Goal: Transaction & Acquisition: Purchase product/service

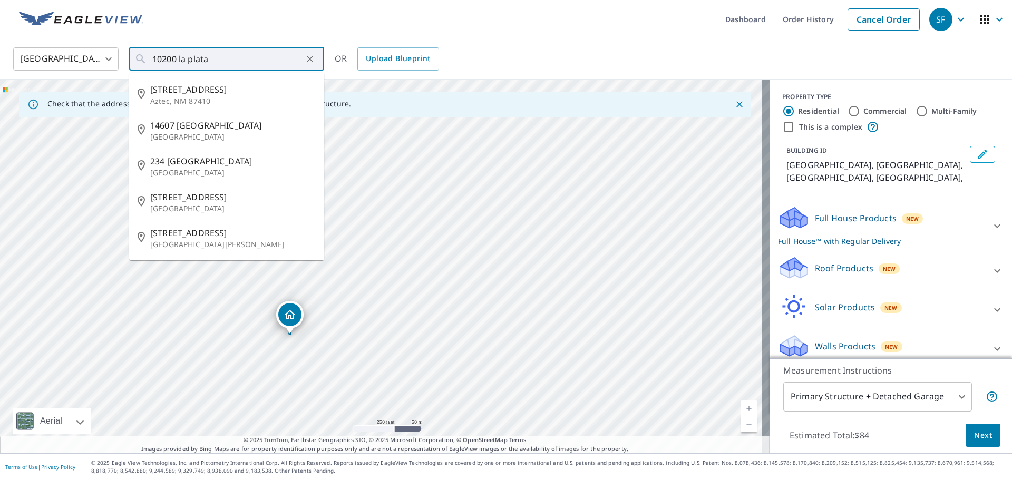
drag, startPoint x: 233, startPoint y: 58, endPoint x: 93, endPoint y: 55, distance: 140.2
click at [97, 54] on div "[GEOGRAPHIC_DATA] [GEOGRAPHIC_DATA] ​ [GEOGRAPHIC_DATA] ​ [STREET_ADDRESS] [STR…" at bounding box center [502, 58] width 994 height 25
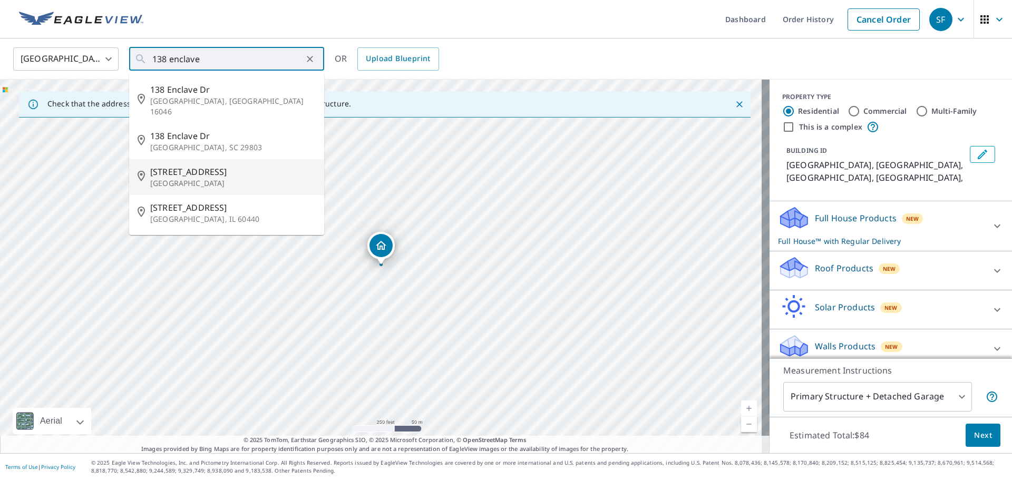
click at [233, 165] on span "[STREET_ADDRESS]" at bounding box center [232, 171] width 165 height 13
type input "[STREET_ADDRESS]"
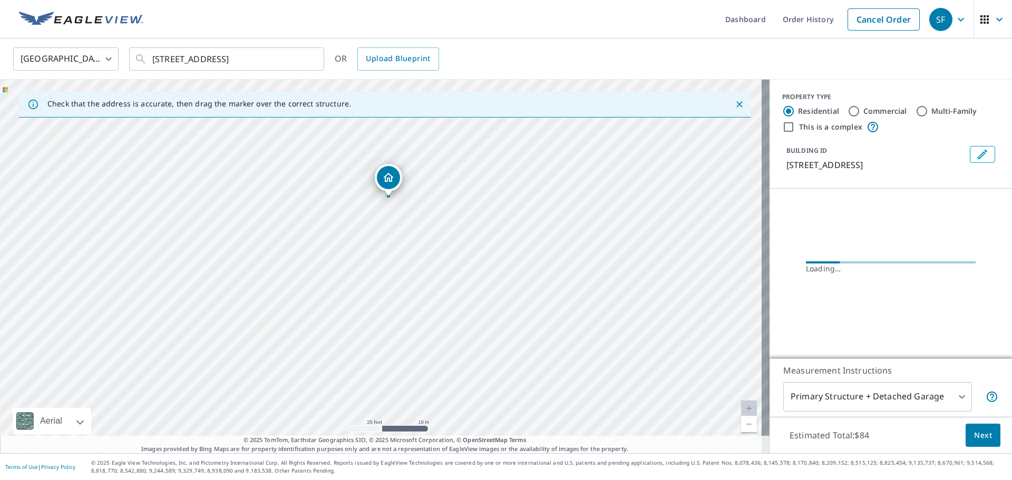
drag, startPoint x: 400, startPoint y: 305, endPoint x: 362, endPoint y: 190, distance: 120.8
click at [362, 190] on div "[STREET_ADDRESS]" at bounding box center [384, 267] width 769 height 374
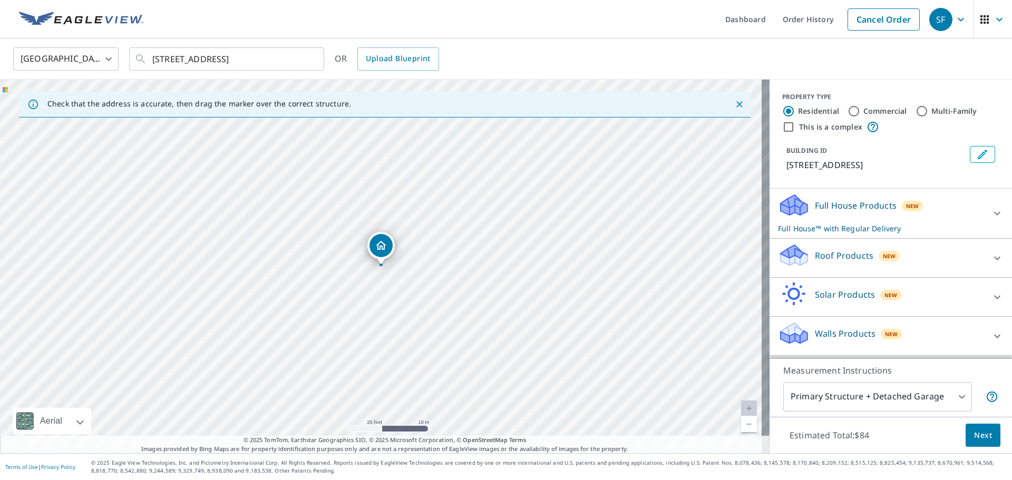
click at [821, 255] on p "Roof Products" at bounding box center [843, 255] width 58 height 13
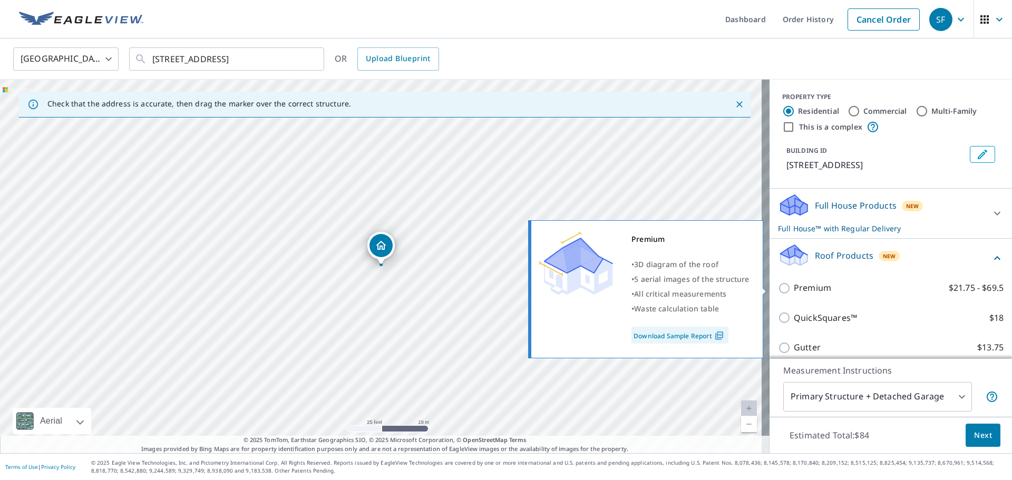
click at [813, 289] on p "Premium" at bounding box center [811, 287] width 37 height 13
click at [793, 289] on input "Premium $21.75 - $69.5" at bounding box center [786, 288] width 16 height 13
checkbox input "true"
checkbox input "false"
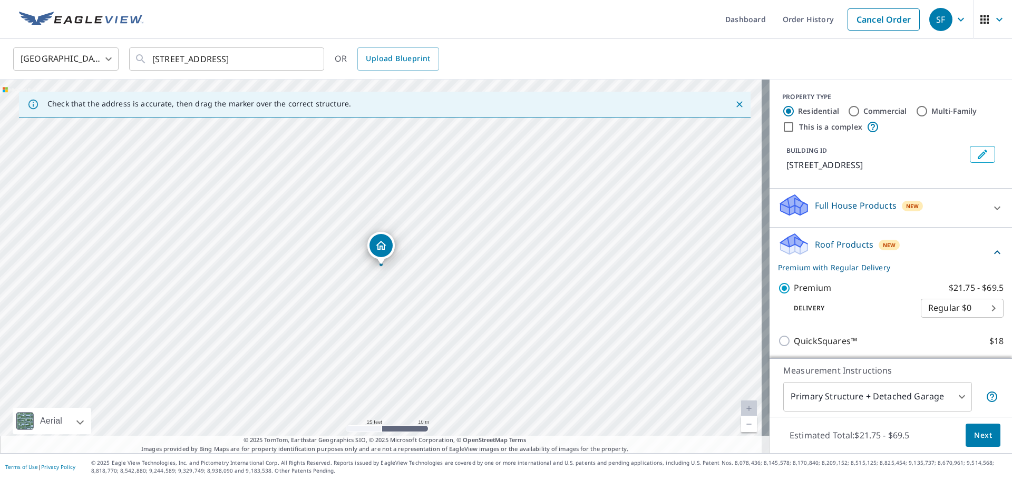
click at [979, 431] on span "Next" at bounding box center [983, 435] width 18 height 13
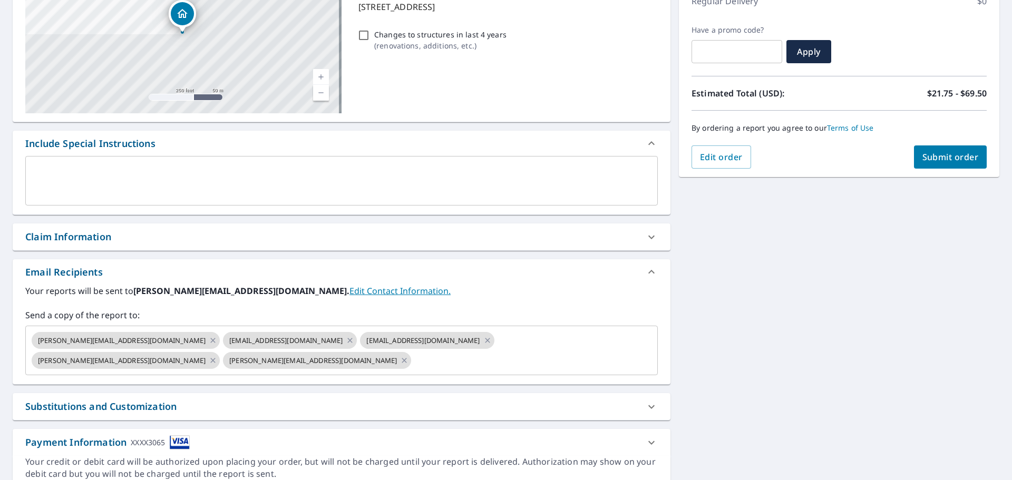
scroll to position [183, 0]
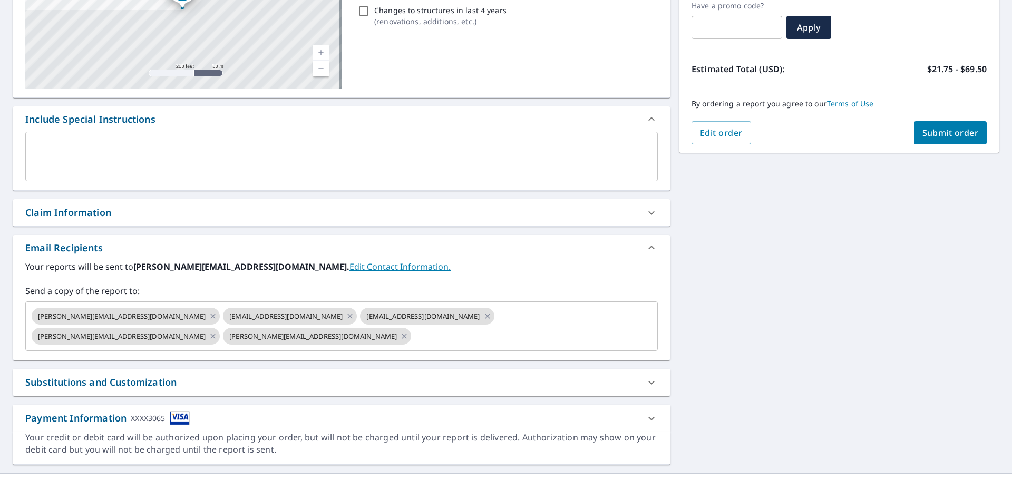
click at [922, 131] on span "Submit order" at bounding box center [950, 133] width 56 height 12
checkbox input "true"
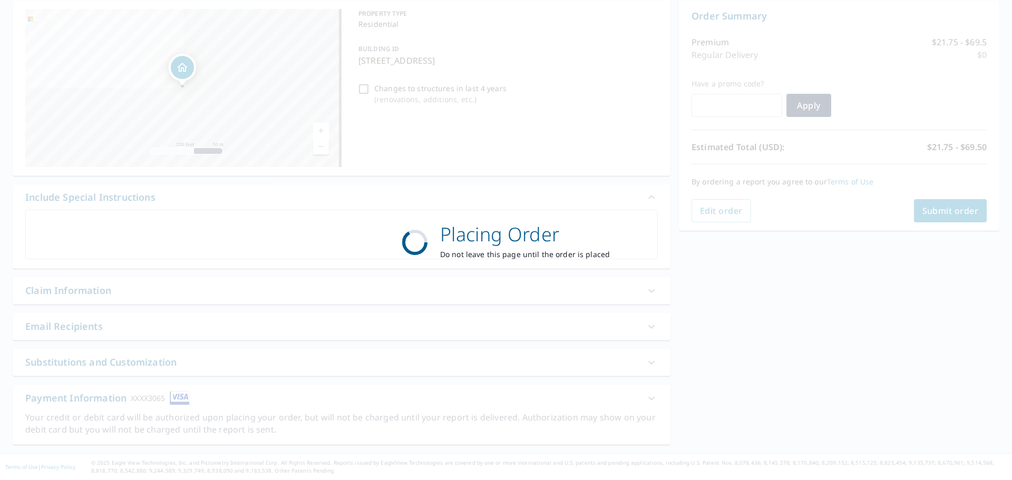
scroll to position [105, 0]
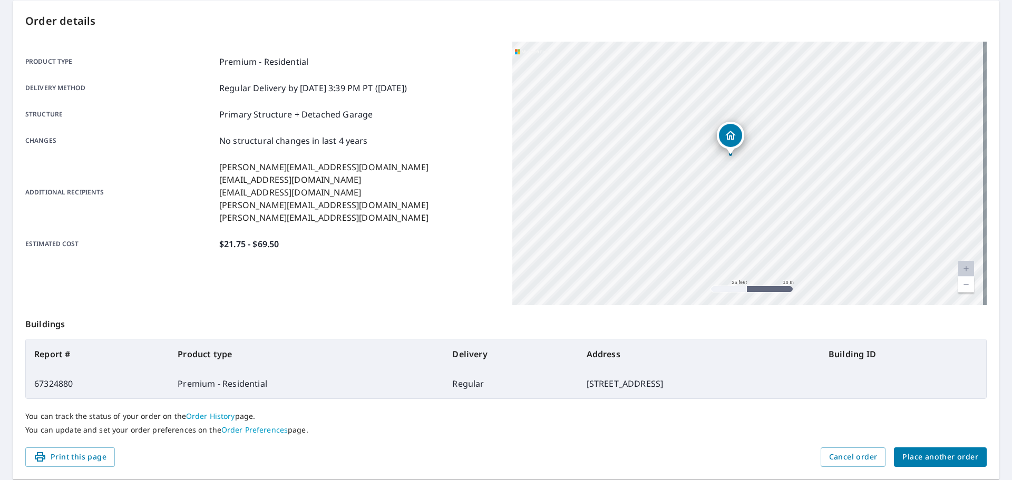
drag, startPoint x: 773, startPoint y: 239, endPoint x: 698, endPoint y: 183, distance: 93.7
click at [698, 183] on div "[STREET_ADDRESS]" at bounding box center [749, 173] width 474 height 263
